Goal: Task Accomplishment & Management: Use online tool/utility

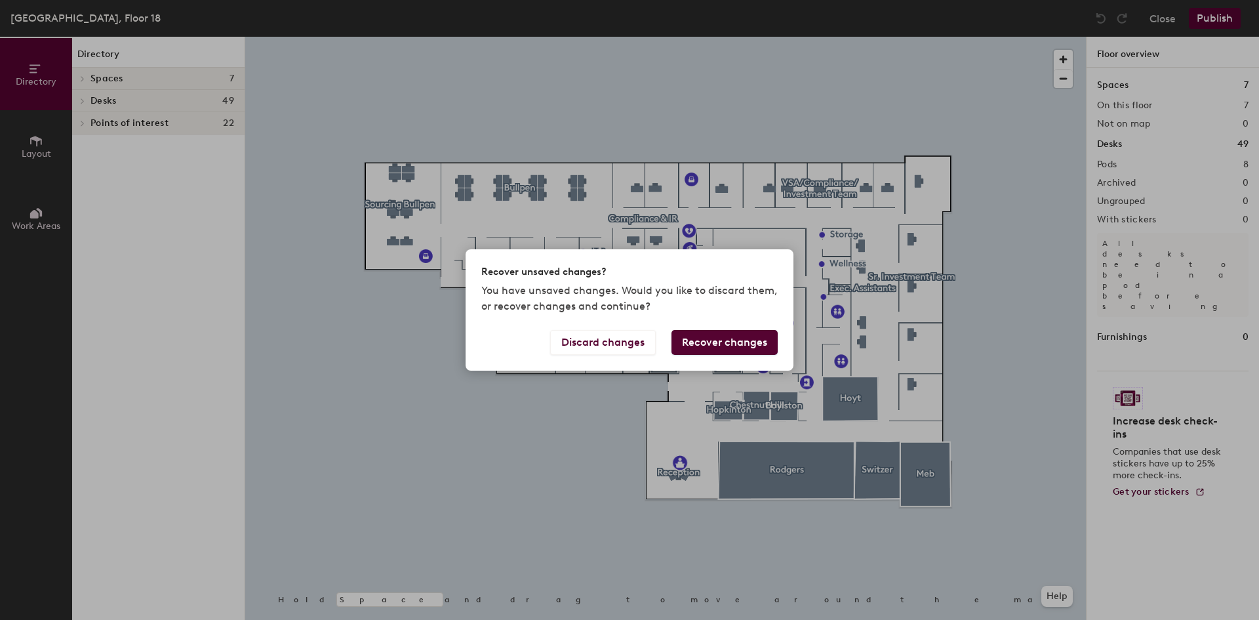
click at [739, 342] on button "Recover changes" at bounding box center [725, 342] width 106 height 25
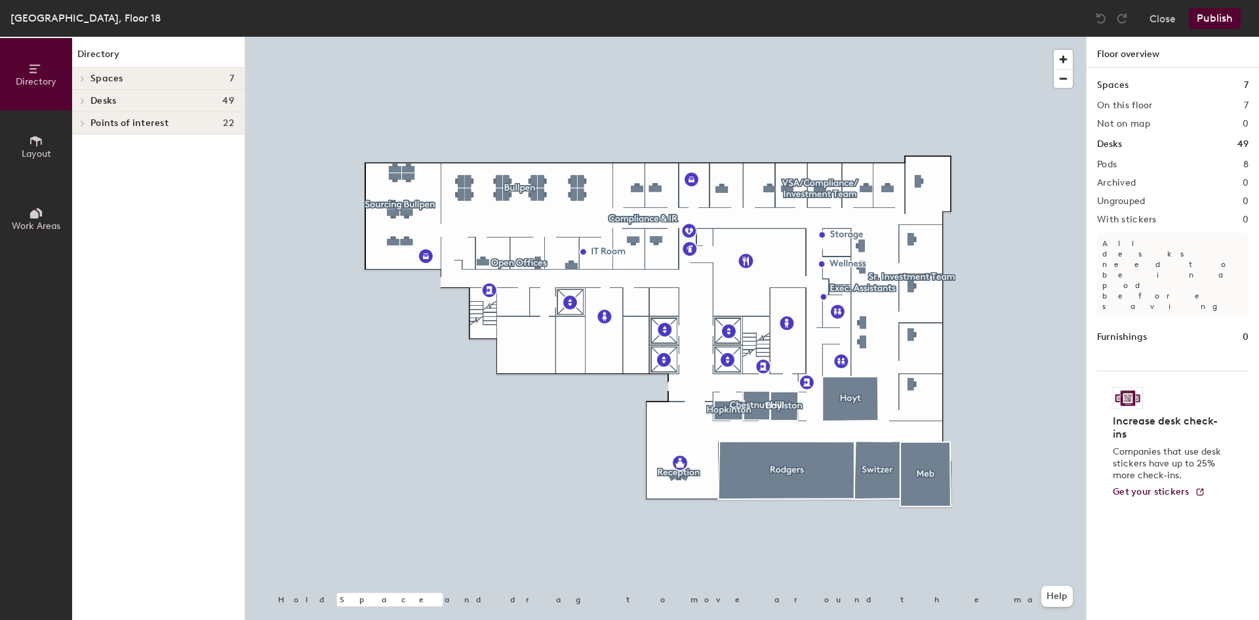
click at [81, 99] on icon at bounding box center [82, 101] width 5 height 7
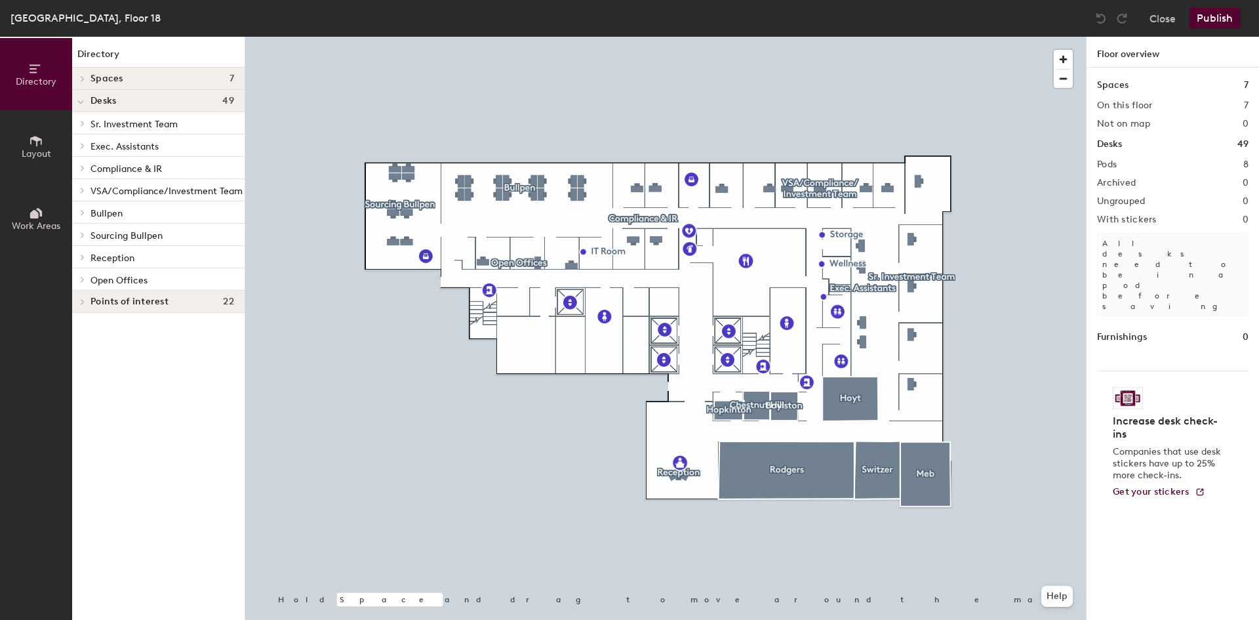
click at [76, 207] on div at bounding box center [80, 212] width 17 height 22
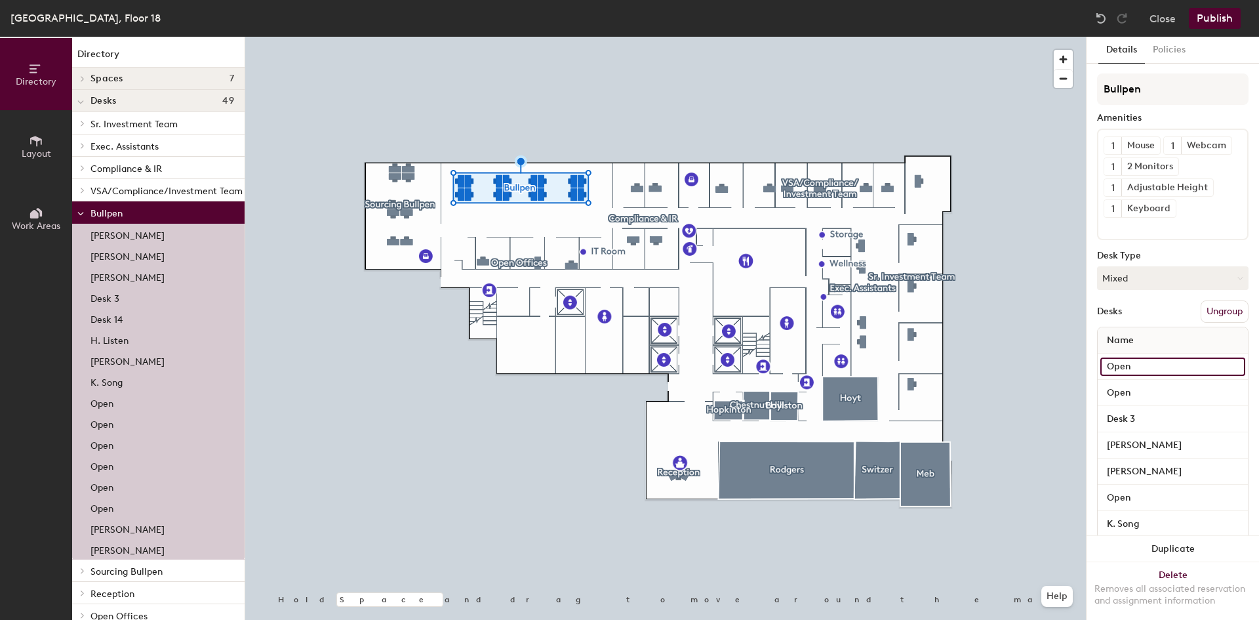
click at [1136, 376] on input "Open" at bounding box center [1173, 366] width 145 height 18
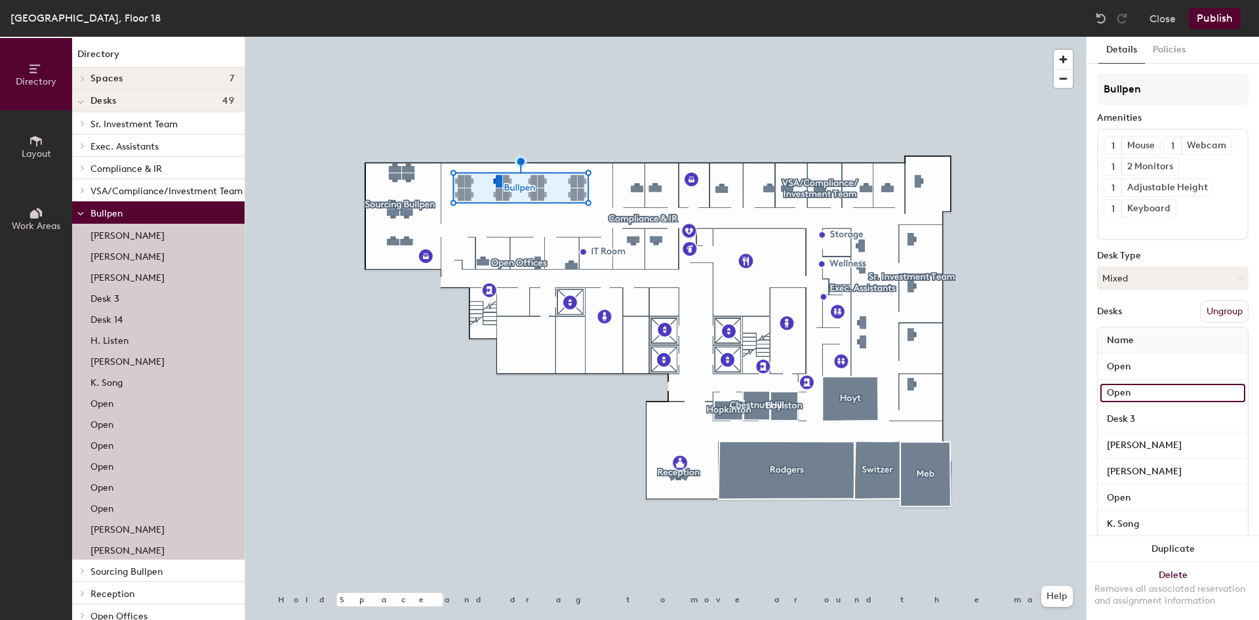
click at [1134, 402] on input "Open" at bounding box center [1173, 393] width 145 height 18
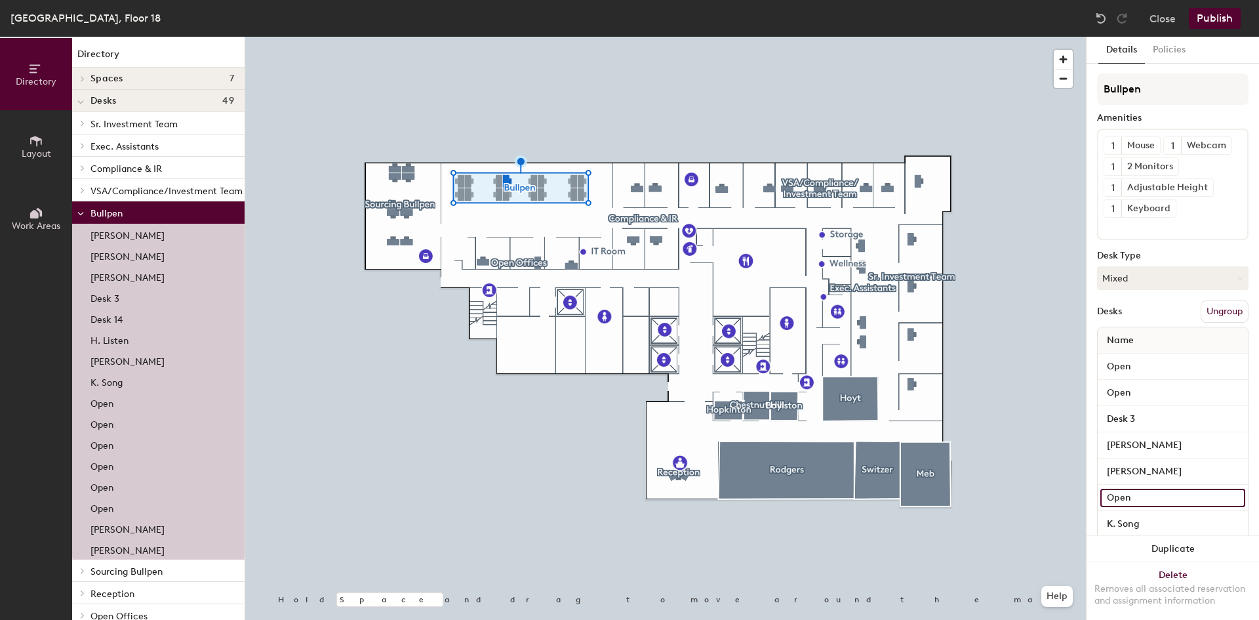
click at [1132, 507] on input "Open" at bounding box center [1173, 498] width 145 height 18
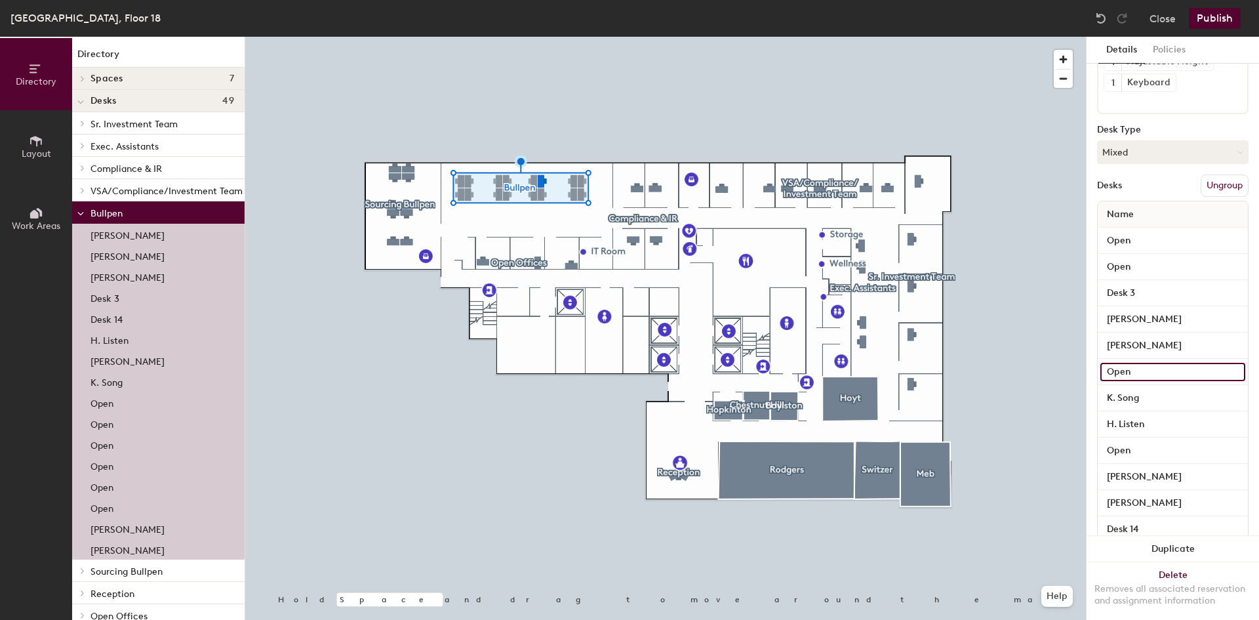
scroll to position [131, 0]
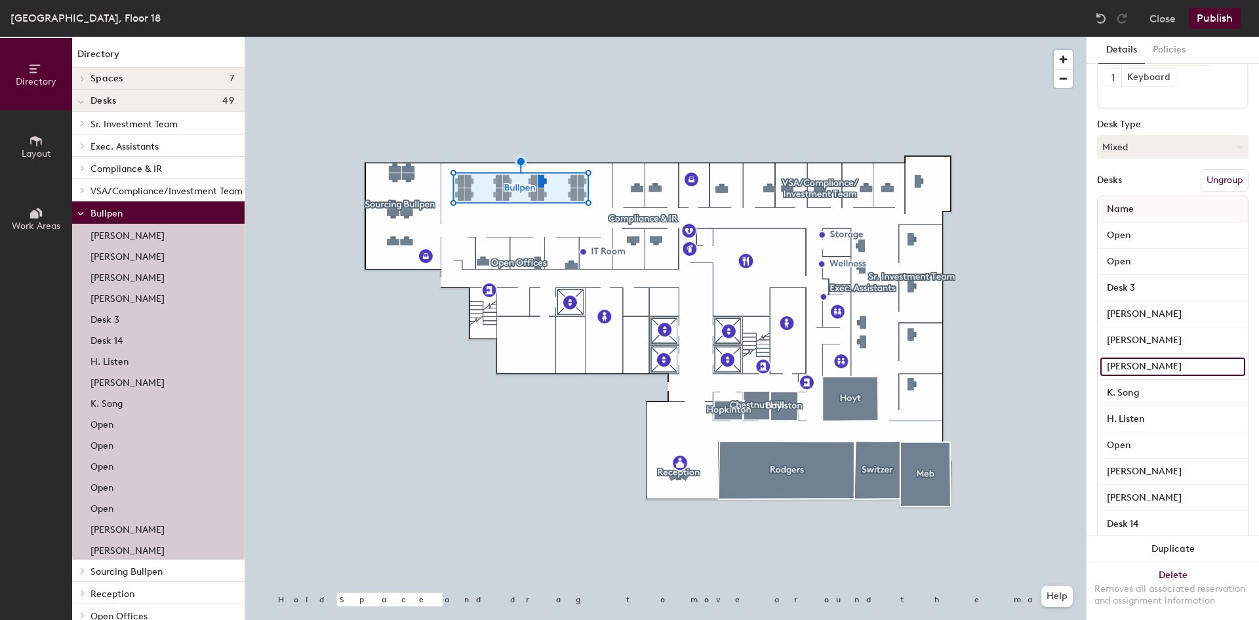
type input "[PERSON_NAME]"
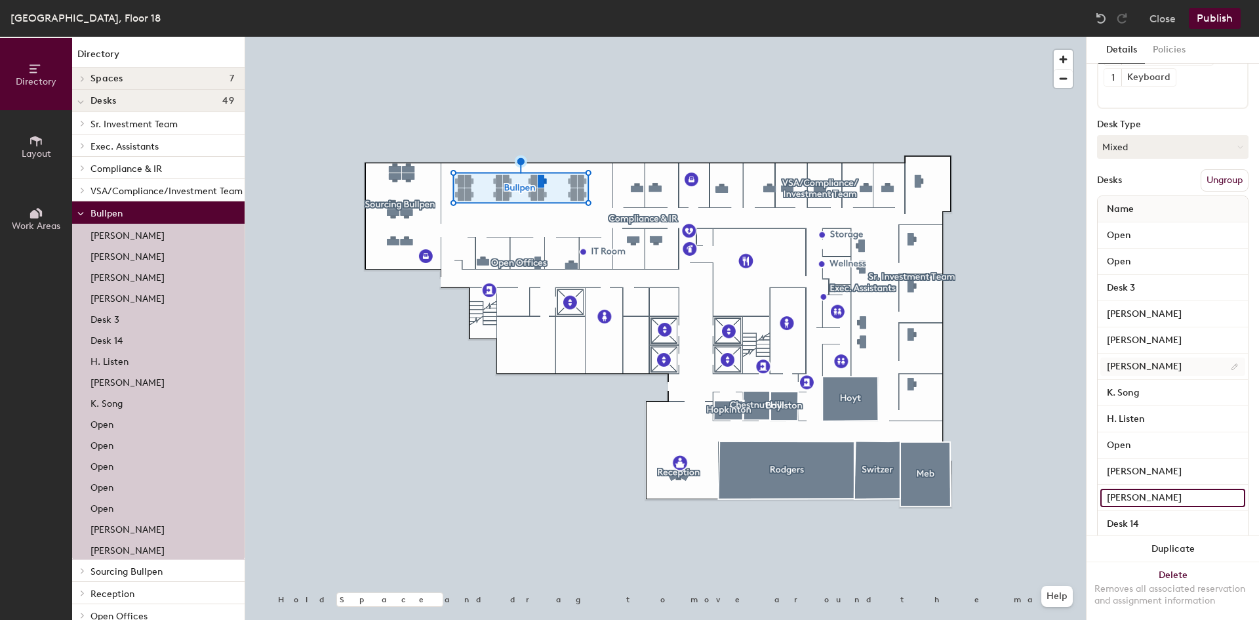
click at [1132, 507] on input "[PERSON_NAME]" at bounding box center [1173, 498] width 145 height 18
type input "Open"
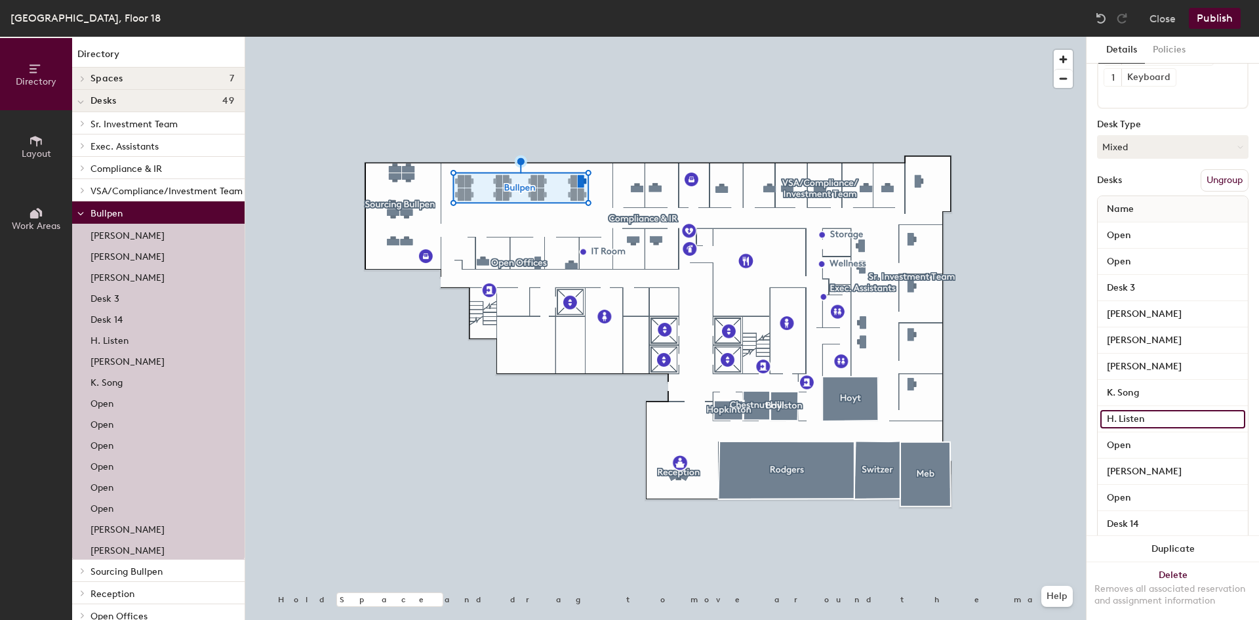
click at [1137, 428] on input "H. Listen" at bounding box center [1173, 419] width 145 height 18
type input "Open"
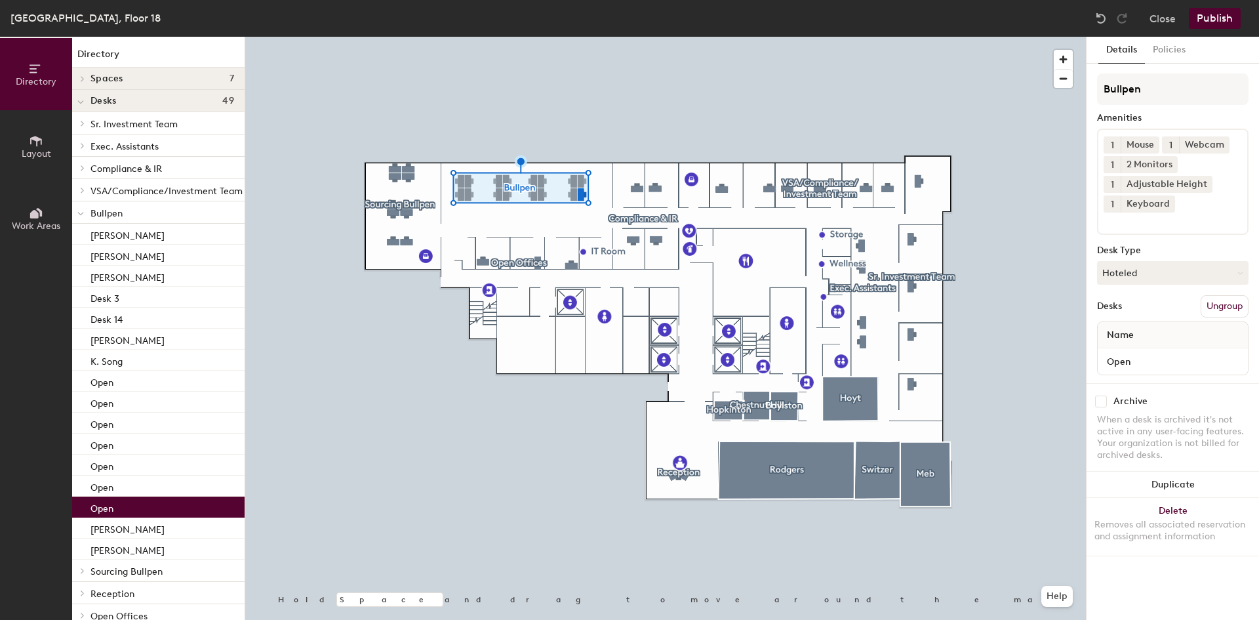
scroll to position [0, 0]
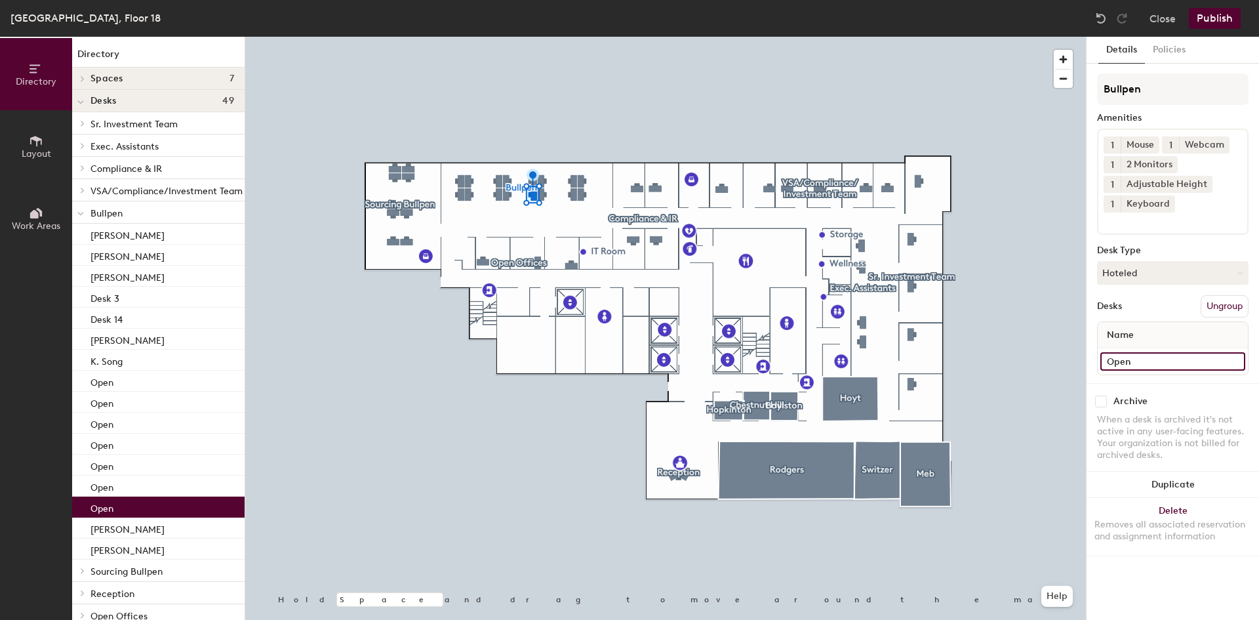
click at [1134, 359] on input "Open" at bounding box center [1173, 361] width 145 height 18
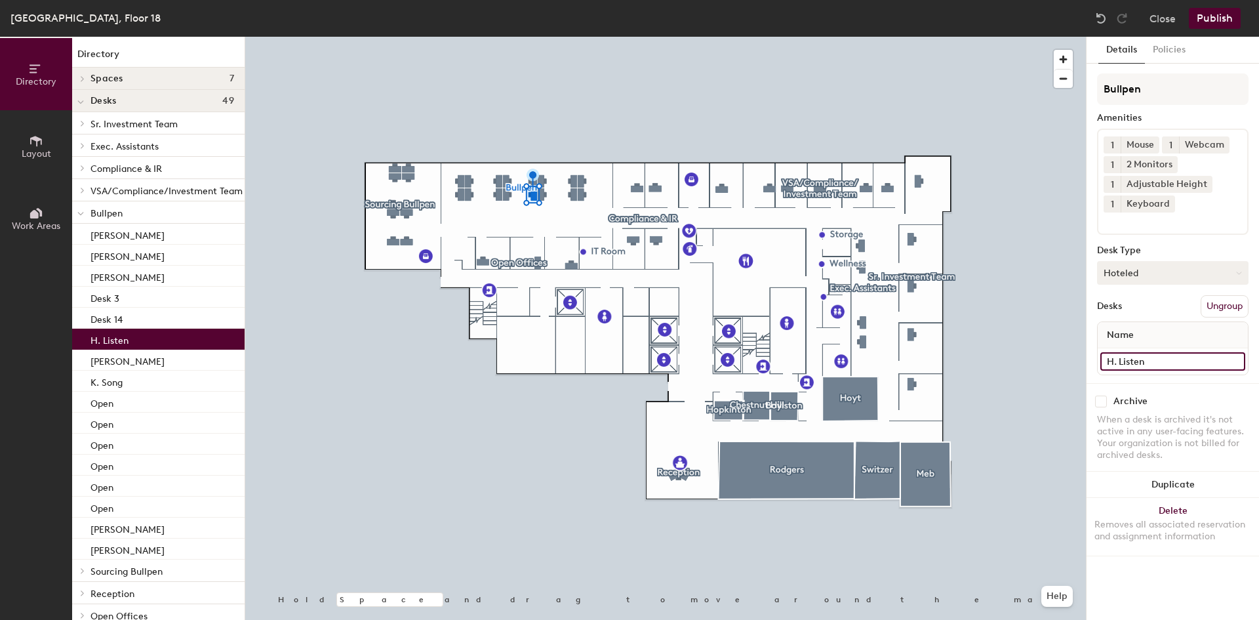
type input "H. Listen"
click at [1155, 279] on button "Hoteled" at bounding box center [1173, 273] width 152 height 24
click at [1143, 312] on div "Assigned" at bounding box center [1163, 314] width 131 height 20
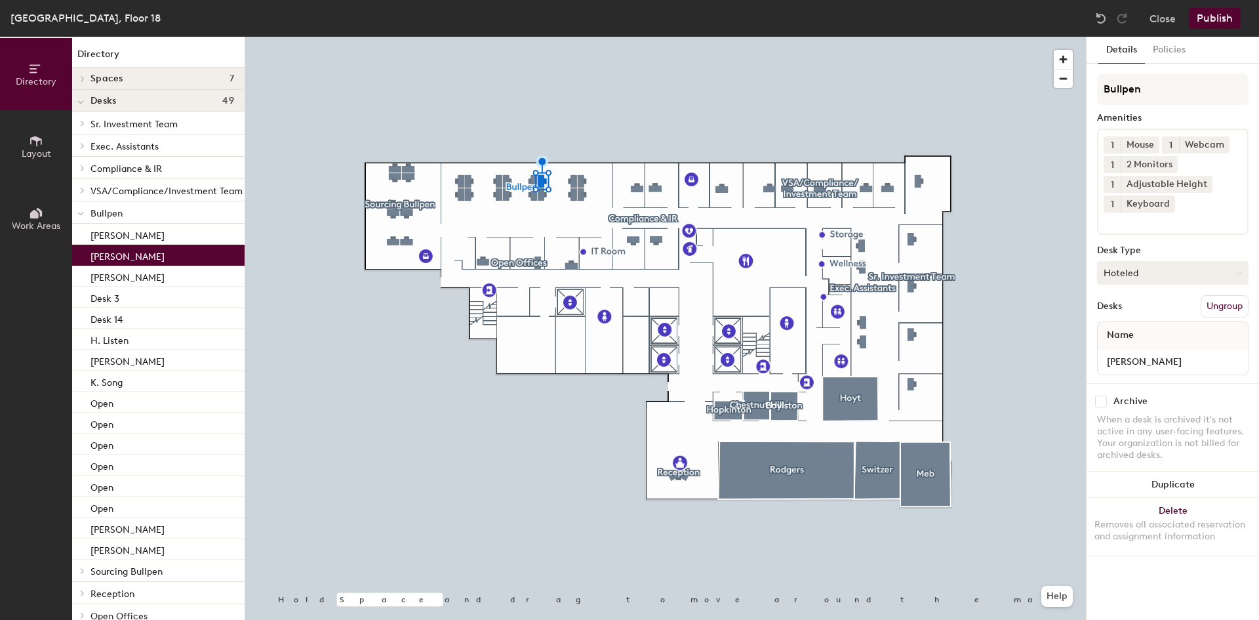
click at [1158, 274] on button "Hoteled" at bounding box center [1173, 273] width 152 height 24
click at [1128, 313] on div "Assigned" at bounding box center [1163, 314] width 131 height 20
click at [1214, 16] on button "Publish" at bounding box center [1215, 18] width 52 height 21
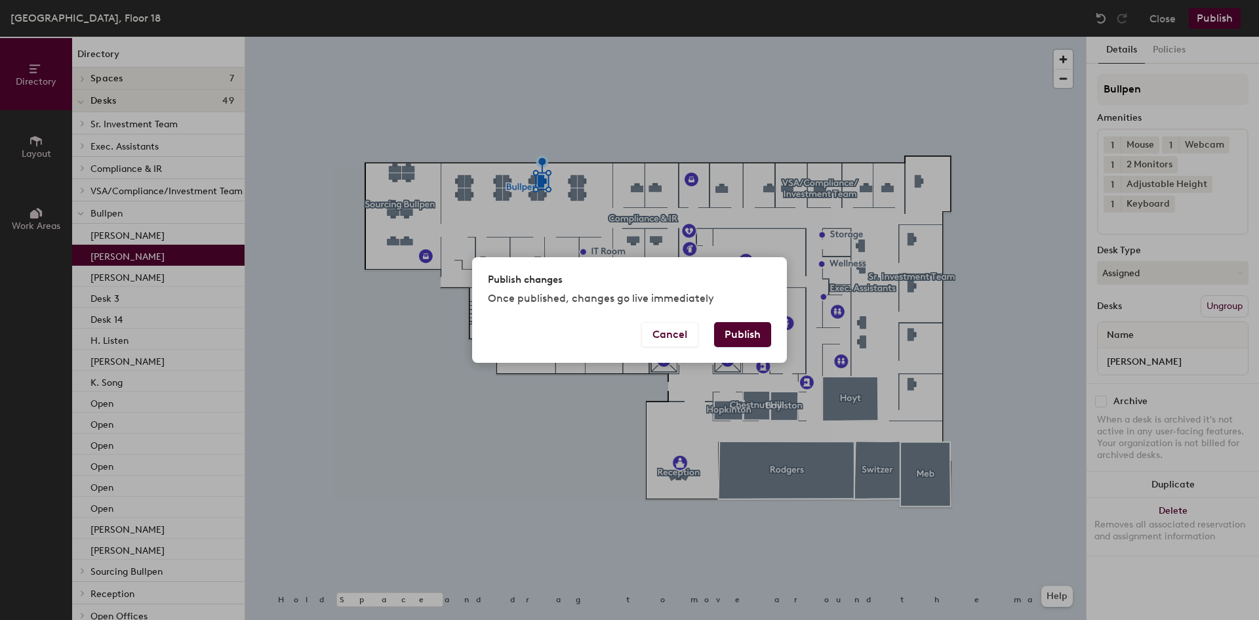
click at [738, 335] on button "Publish" at bounding box center [742, 334] width 57 height 25
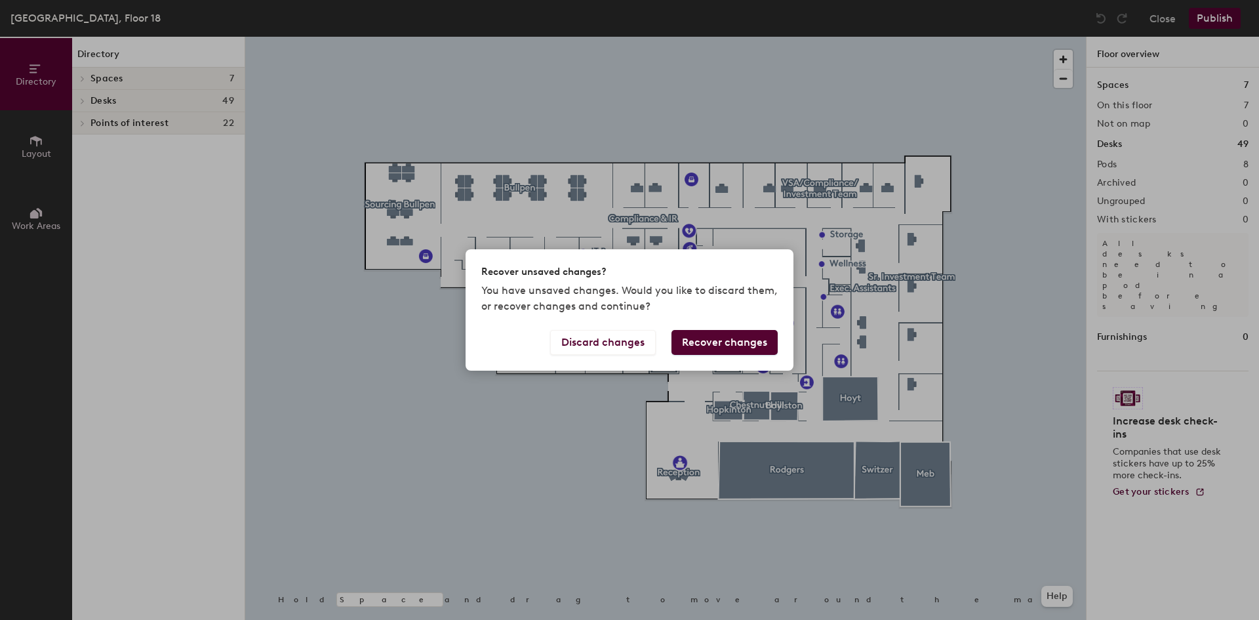
click at [718, 342] on button "Recover changes" at bounding box center [725, 342] width 106 height 25
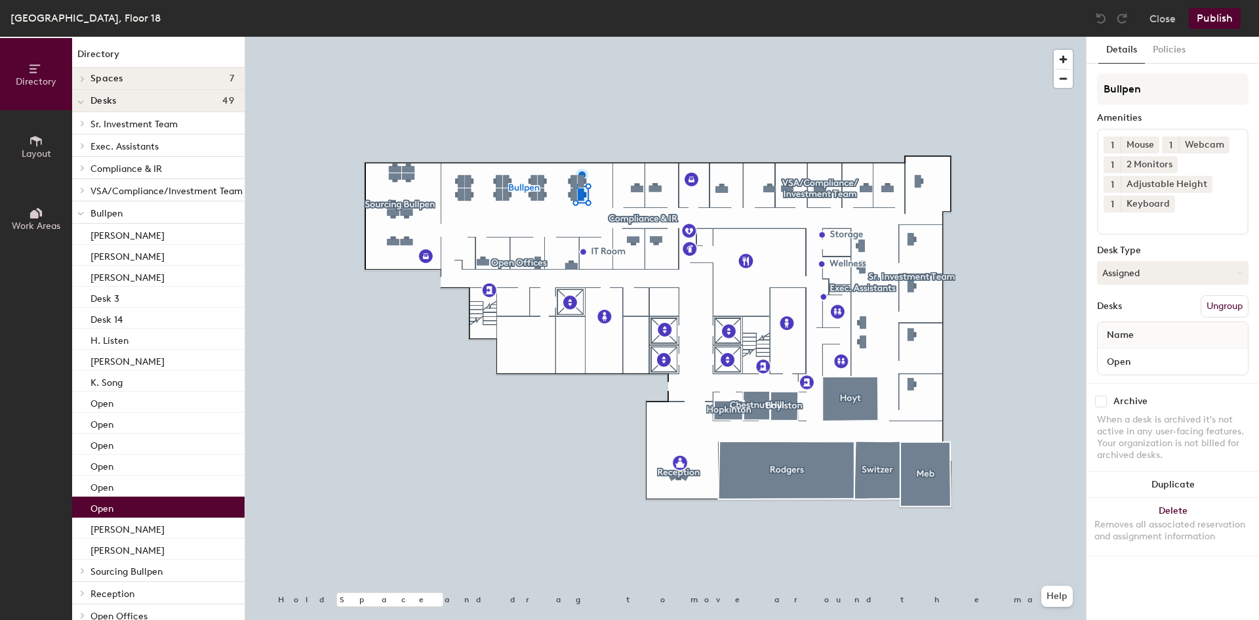
click at [1208, 22] on button "Publish" at bounding box center [1215, 18] width 52 height 21
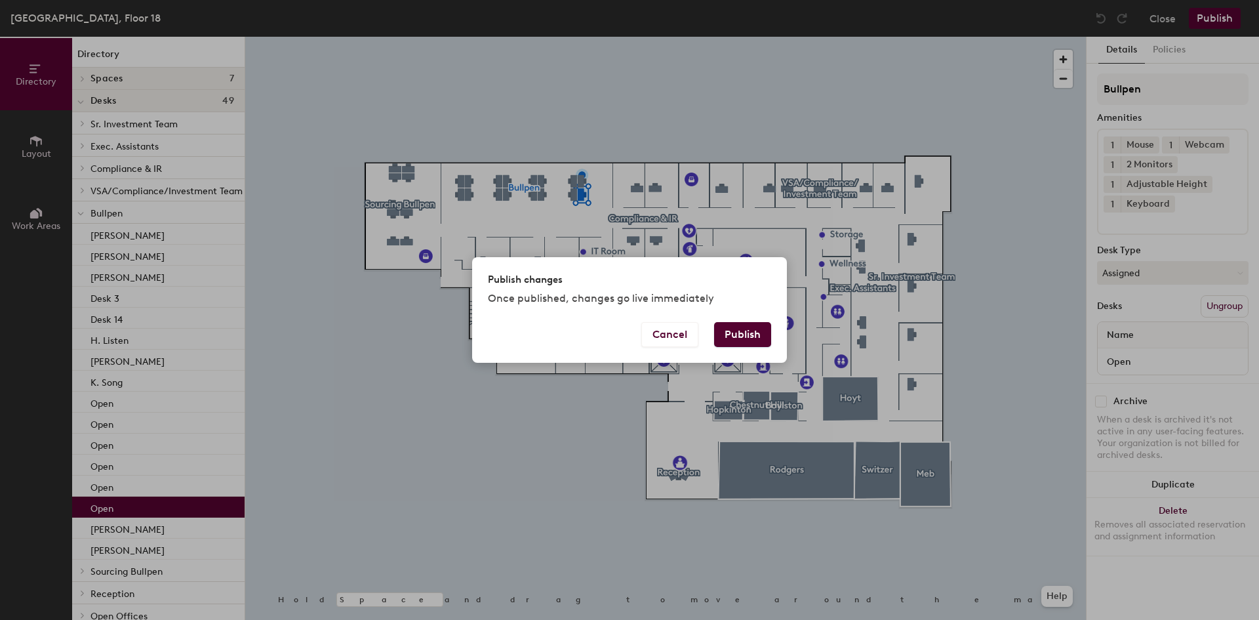
click at [747, 339] on button "Publish" at bounding box center [742, 334] width 57 height 25
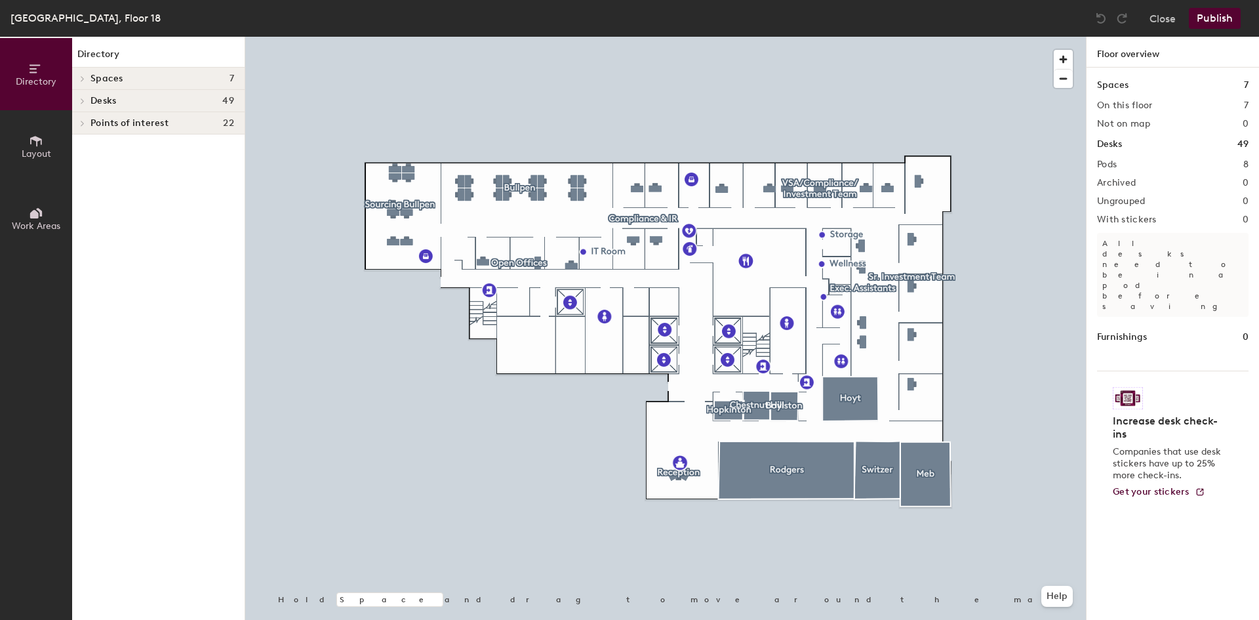
click at [102, 100] on span "Desks" at bounding box center [104, 101] width 26 height 10
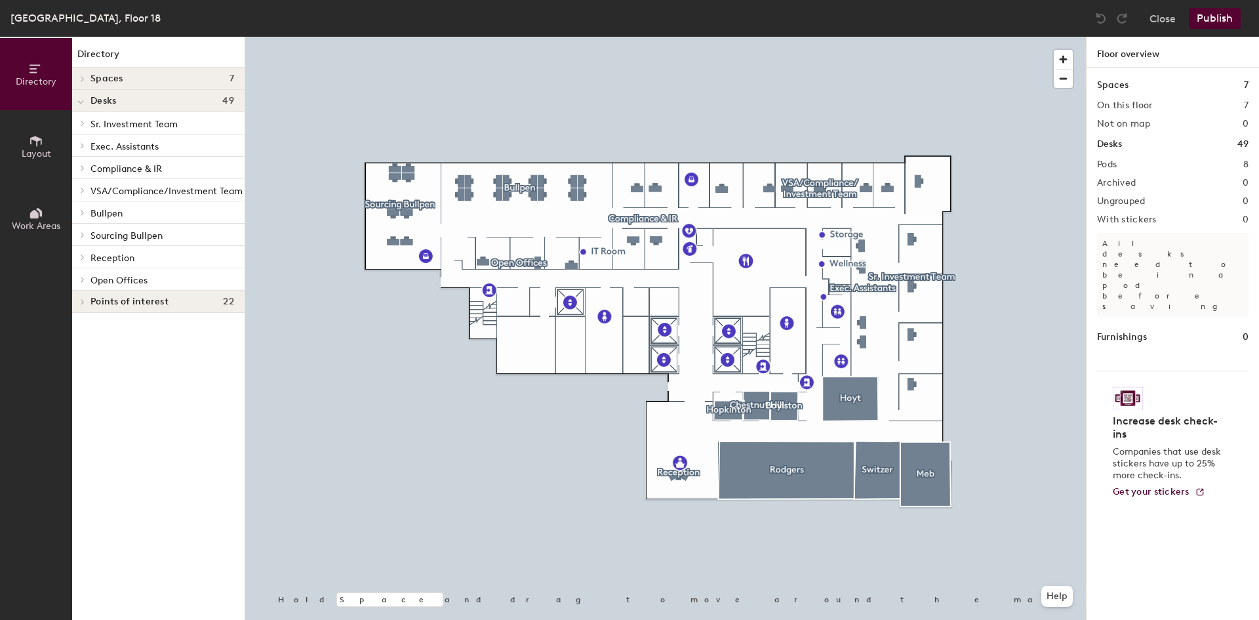
click at [104, 213] on span "Bullpen" at bounding box center [107, 213] width 32 height 11
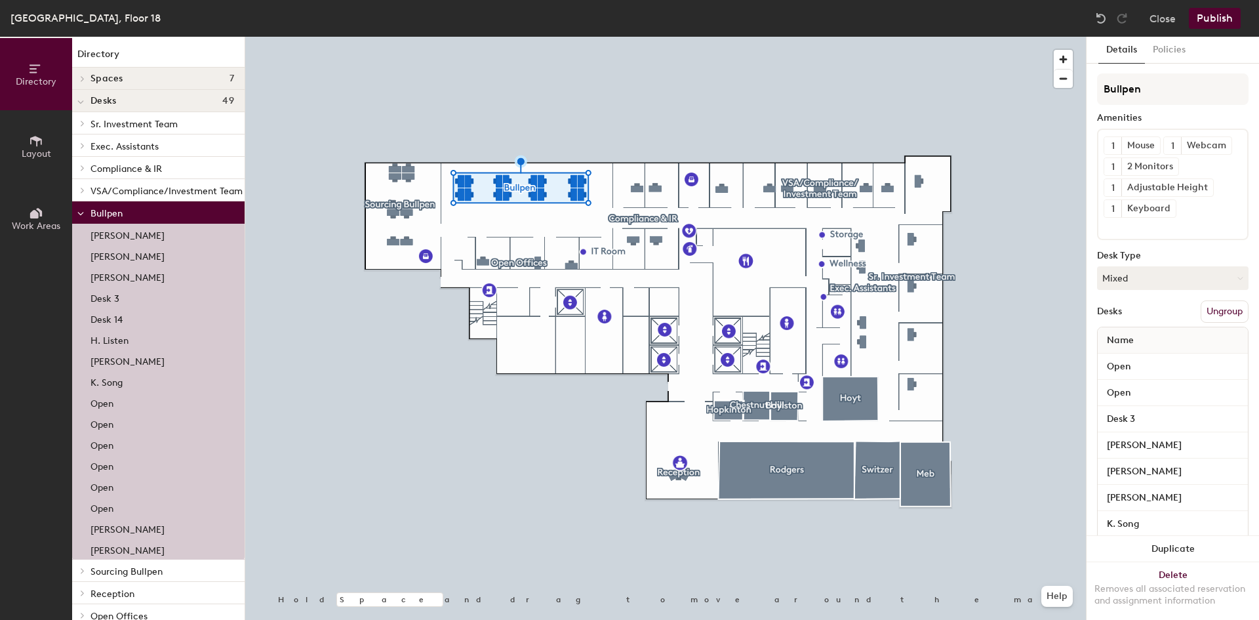
click at [125, 236] on p "[PERSON_NAME]" at bounding box center [128, 233] width 74 height 15
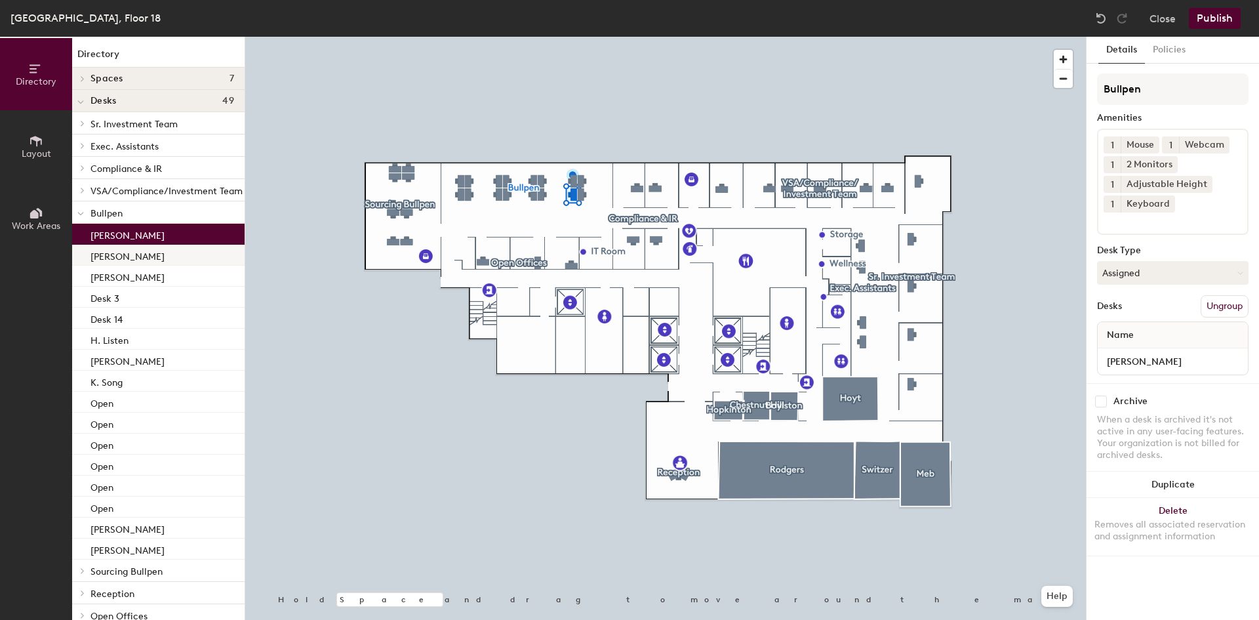
click at [120, 262] on p "[PERSON_NAME]" at bounding box center [128, 254] width 74 height 15
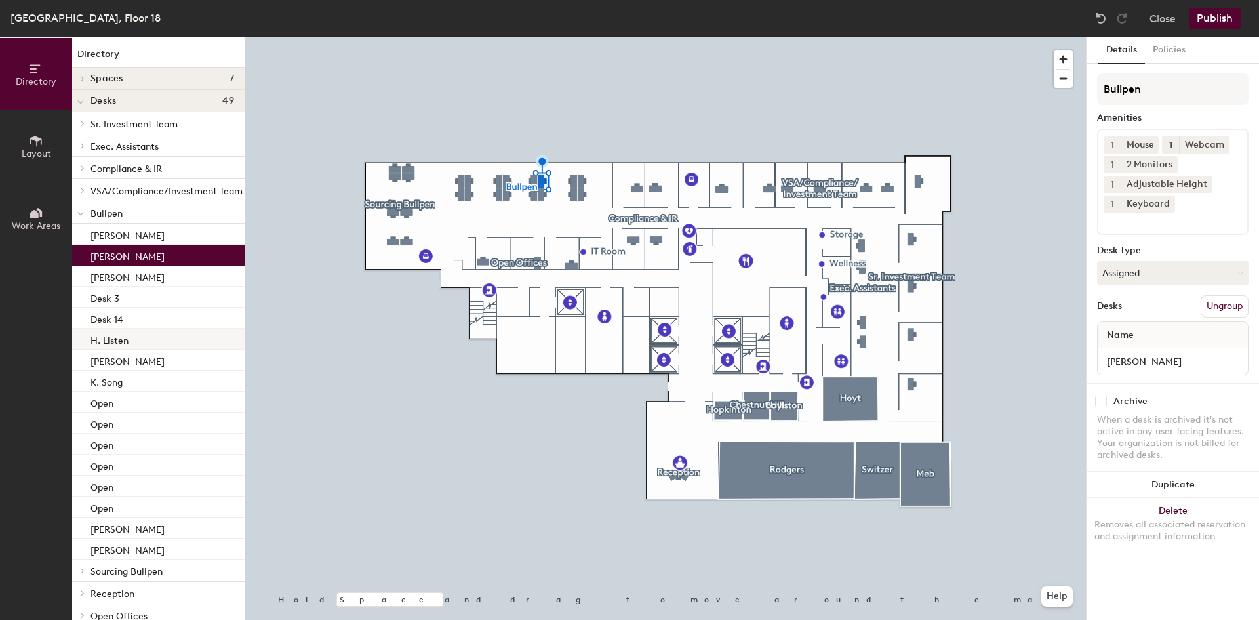
click at [131, 341] on div "H. Listen" at bounding box center [158, 339] width 173 height 21
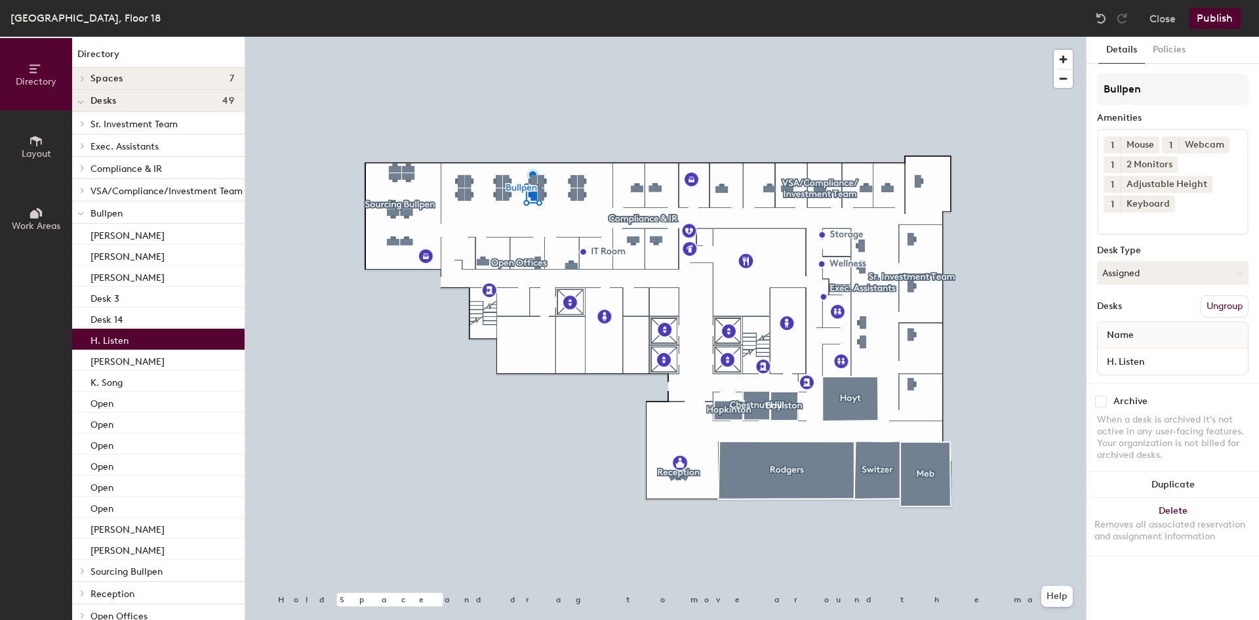
click at [1215, 15] on button "Publish" at bounding box center [1215, 18] width 52 height 21
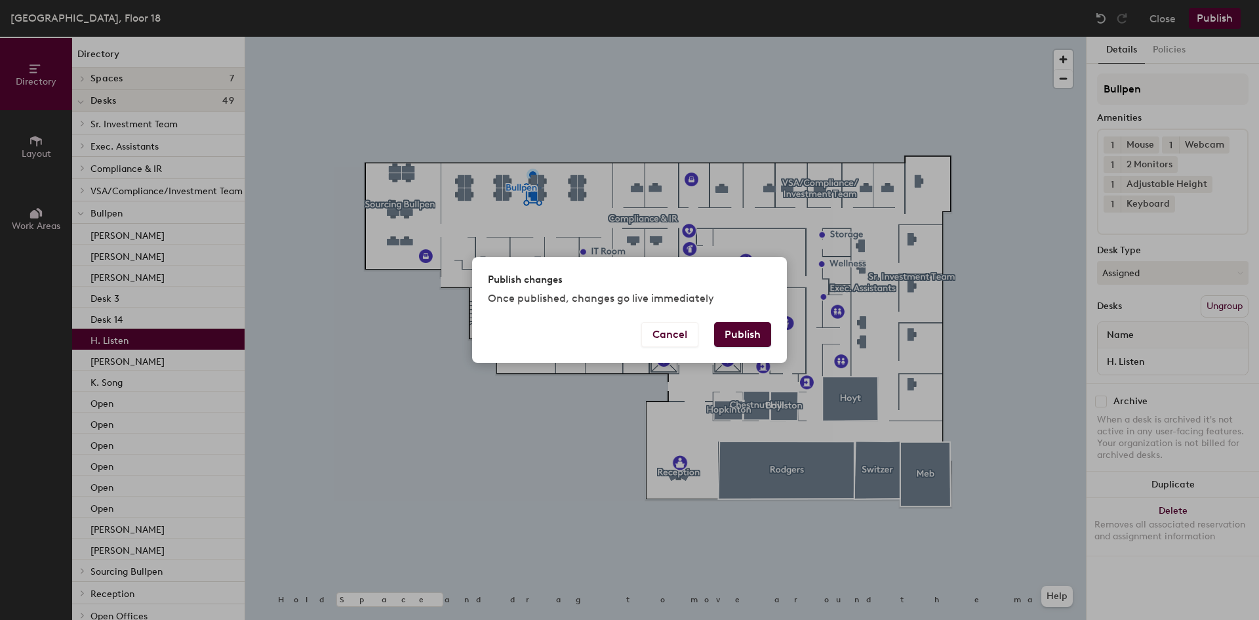
click at [724, 336] on button "Publish" at bounding box center [742, 334] width 57 height 25
